Goal: Task Accomplishment & Management: Manage account settings

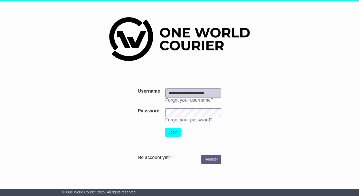
scroll to position [0, 1]
type input "**********"
click at [175, 130] on button "Login" at bounding box center [172, 132] width 15 height 9
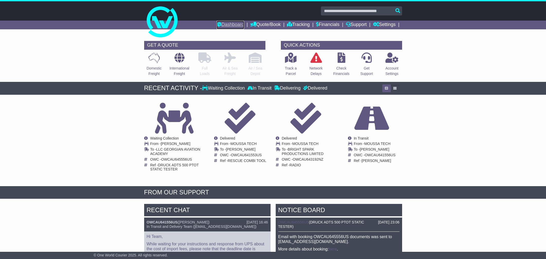
click at [231, 23] on link "Dashboard" at bounding box center [231, 25] width 28 height 9
click at [297, 25] on link "Tracking" at bounding box center [298, 25] width 23 height 9
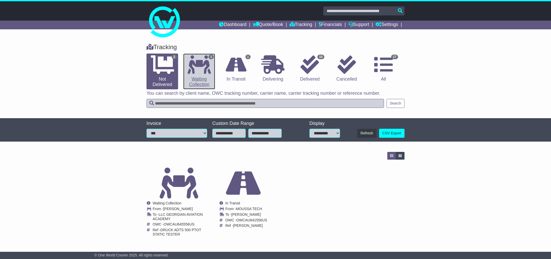
click at [200, 81] on link "1 Waiting Collection" at bounding box center [199, 71] width 32 height 36
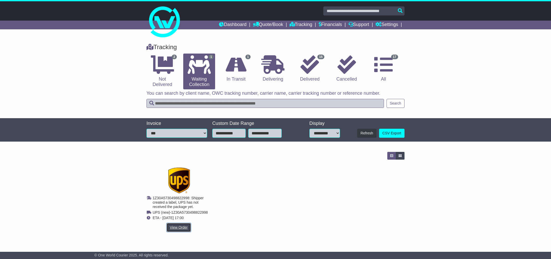
click at [178, 225] on link "View Order" at bounding box center [179, 227] width 25 height 9
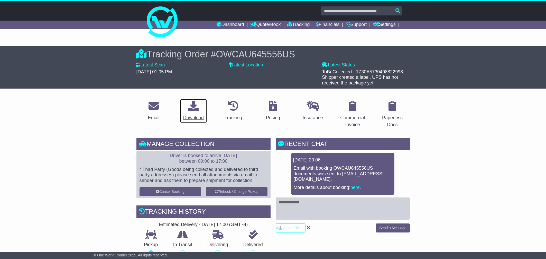
click at [191, 113] on link "Download" at bounding box center [193, 111] width 27 height 24
click at [184, 115] on div "Download" at bounding box center [193, 117] width 21 height 7
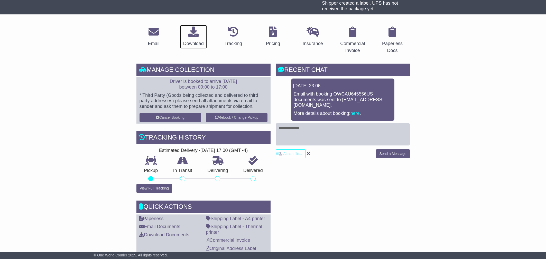
scroll to position [83, 0]
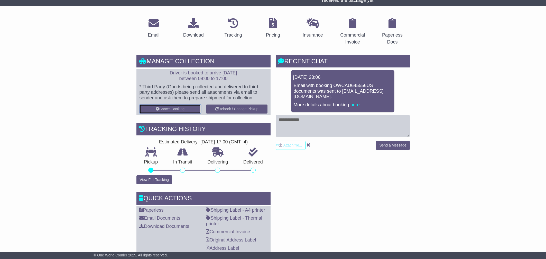
click at [182, 111] on button "Cancel Booking" at bounding box center [170, 108] width 61 height 9
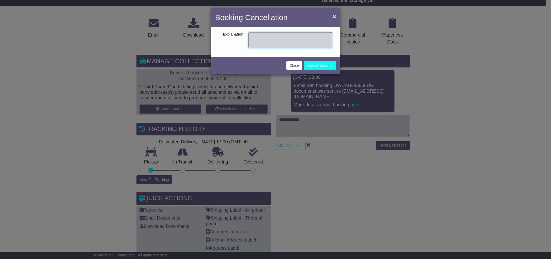
click at [288, 47] on textarea at bounding box center [291, 40] width 84 height 16
type textarea "**********"
click at [322, 66] on button "Cancel Booking" at bounding box center [320, 65] width 32 height 9
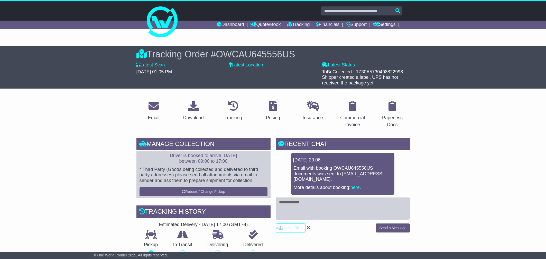
scroll to position [83, 0]
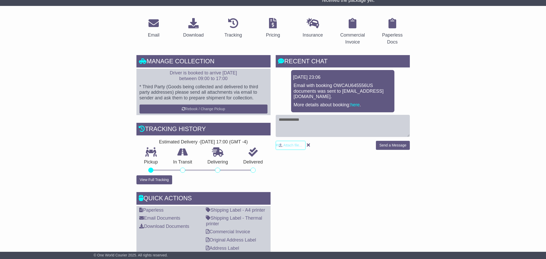
click at [305, 175] on div "RECENT CHAT Loading... No messages 11 Sep 2025 23:06 Email with booking OWCAU64…" at bounding box center [342, 155] width 139 height 200
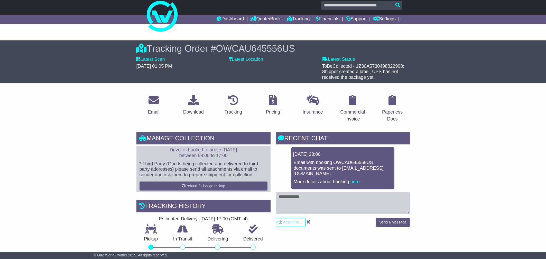
scroll to position [0, 0]
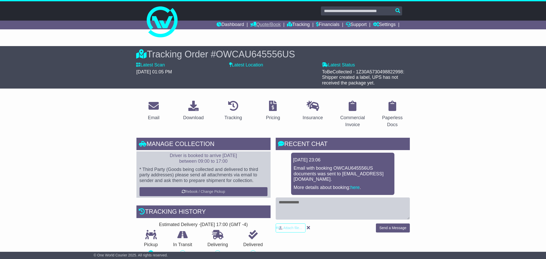
click at [258, 24] on link "Quote/Book" at bounding box center [265, 25] width 30 height 9
click at [260, 39] on link "International" at bounding box center [271, 40] width 41 height 6
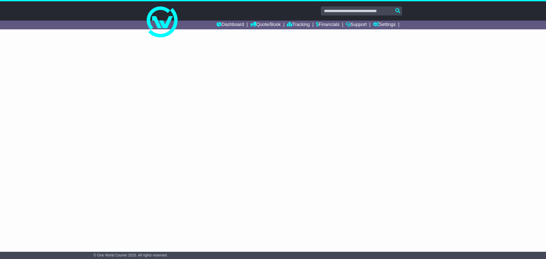
select select "**"
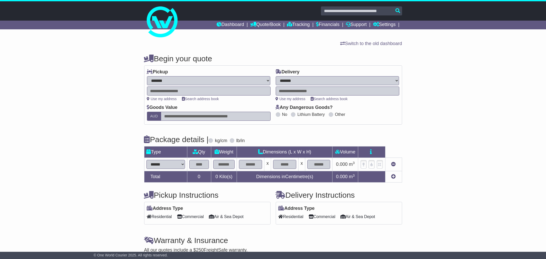
click at [84, 114] on div "**********" at bounding box center [273, 160] width 546 height 223
